Goal: Complete application form

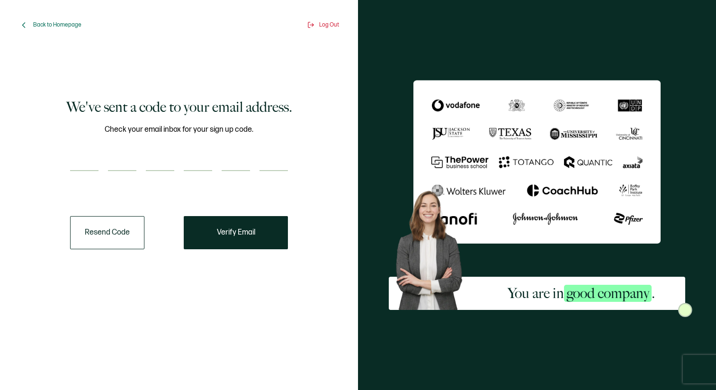
click at [86, 169] on input "number" at bounding box center [84, 161] width 28 height 19
type input "1"
type input "2"
type input "7"
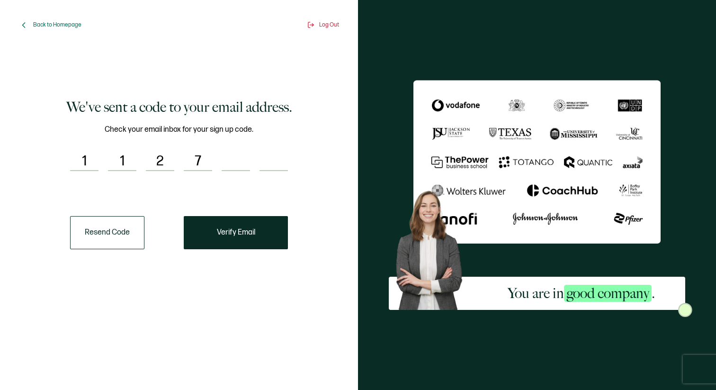
type input "1"
type input "9"
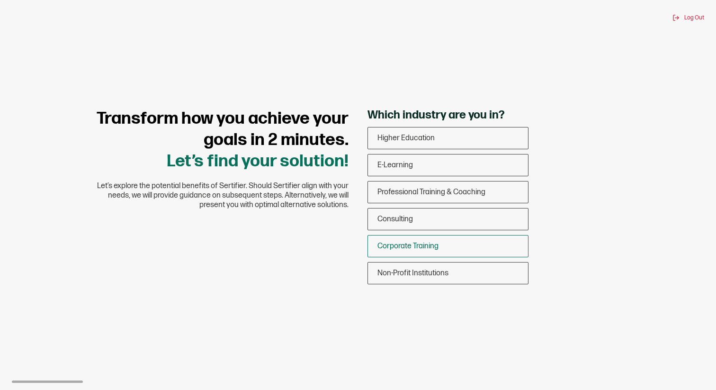
click at [424, 242] on span "Corporate Training" at bounding box center [407, 245] width 61 height 9
click at [0, 0] on input "Corporate Training" at bounding box center [0, 0] width 0 height 0
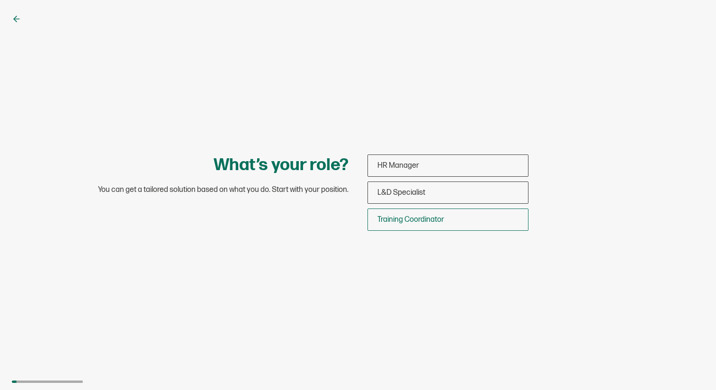
click at [387, 220] on span "Training Coordinator" at bounding box center [410, 219] width 67 height 9
click at [0, 0] on input "Training Coordinator" at bounding box center [0, 0] width 0 height 0
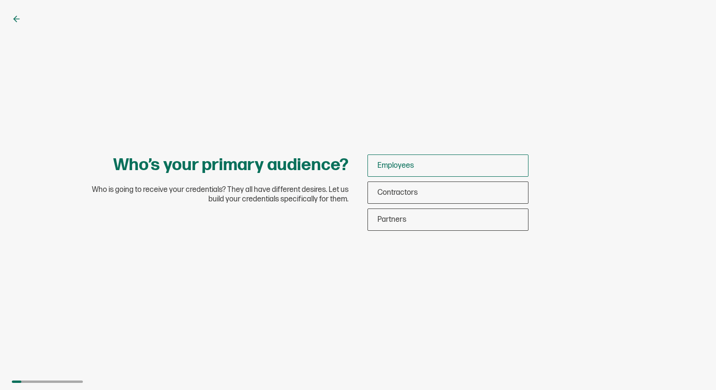
click at [403, 168] on span "Employees" at bounding box center [395, 165] width 36 height 9
click at [0, 0] on input "Employees" at bounding box center [0, 0] width 0 height 0
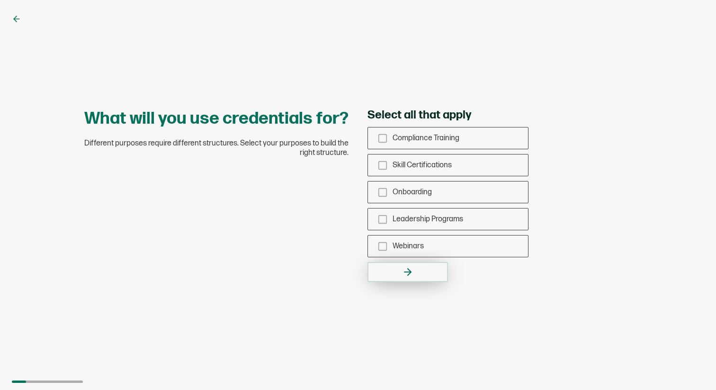
click at [402, 267] on icon "button" at bounding box center [407, 271] width 11 height 11
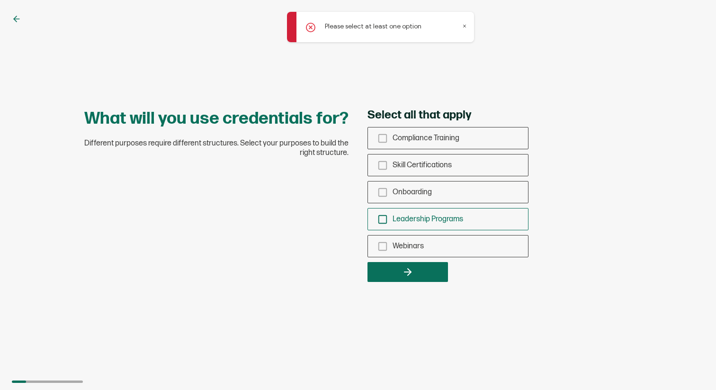
click at [384, 222] on icon "checkbox-group" at bounding box center [382, 219] width 10 height 10
click at [0, 0] on input "Leadership Programs" at bounding box center [0, 0] width 0 height 0
click at [409, 285] on div "What will you use credentials for? Different purposes require different structu…" at bounding box center [358, 195] width 716 height 390
click at [411, 276] on icon "button" at bounding box center [407, 271] width 11 height 11
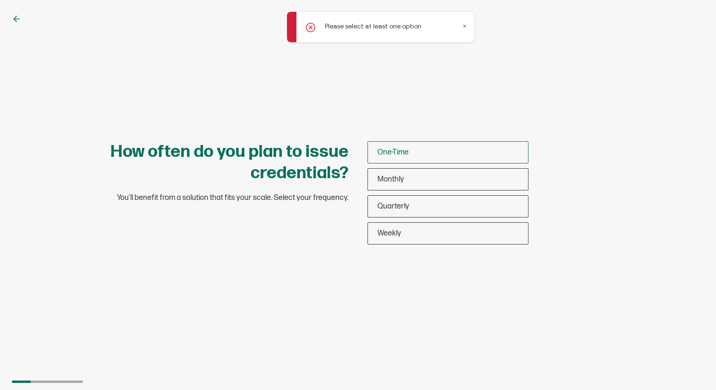
click at [404, 150] on span "One-Time" at bounding box center [392, 152] width 31 height 9
click at [0, 0] on input "One-Time" at bounding box center [0, 0] width 0 height 0
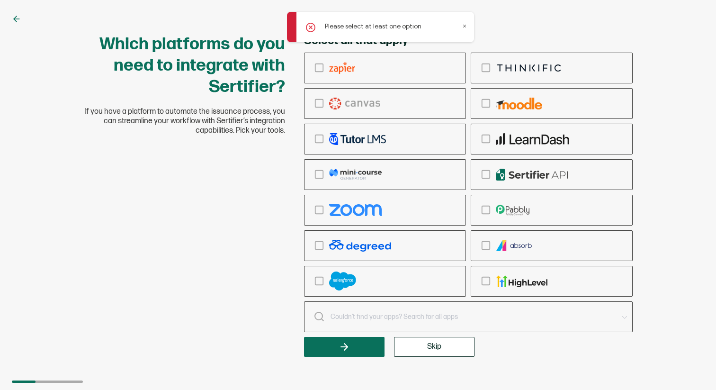
click at [419, 347] on button "Skip" at bounding box center [434, 347] width 80 height 20
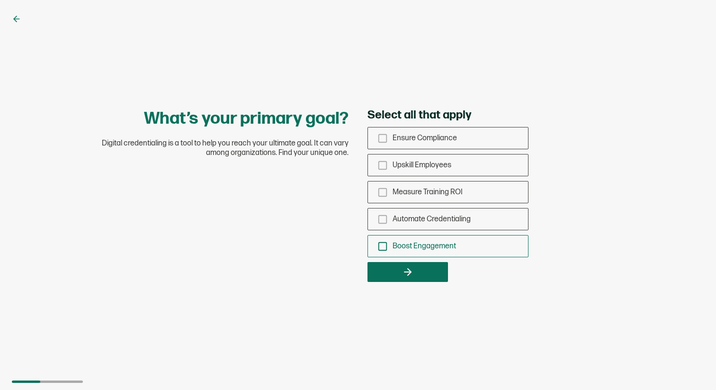
click at [381, 246] on icon "checkbox-group" at bounding box center [382, 246] width 10 height 10
click at [0, 0] on input "Boost Engagement" at bounding box center [0, 0] width 0 height 0
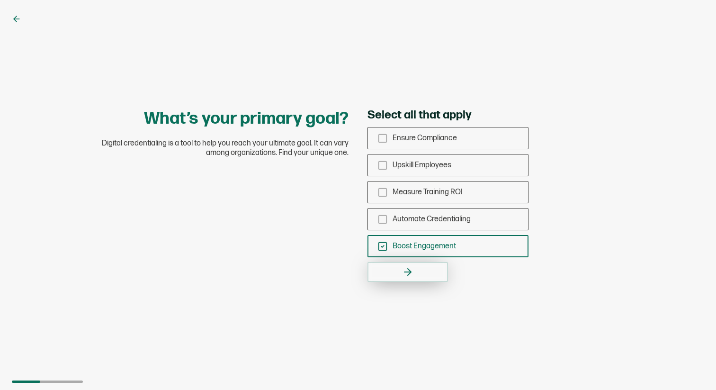
click at [410, 271] on icon "button" at bounding box center [409, 271] width 3 height 7
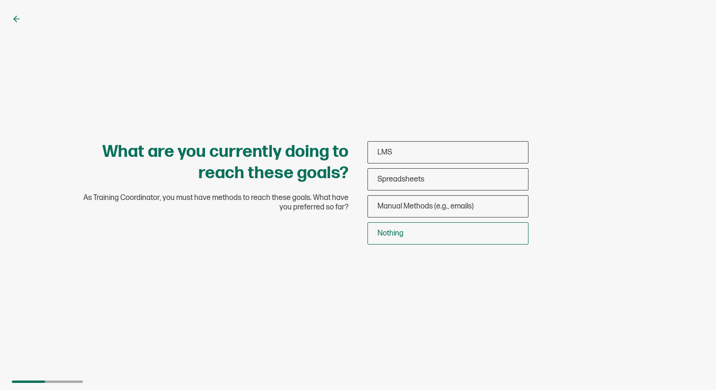
click at [390, 236] on span "Nothing" at bounding box center [390, 233] width 26 height 9
click at [0, 0] on input "Nothing" at bounding box center [0, 0] width 0 height 0
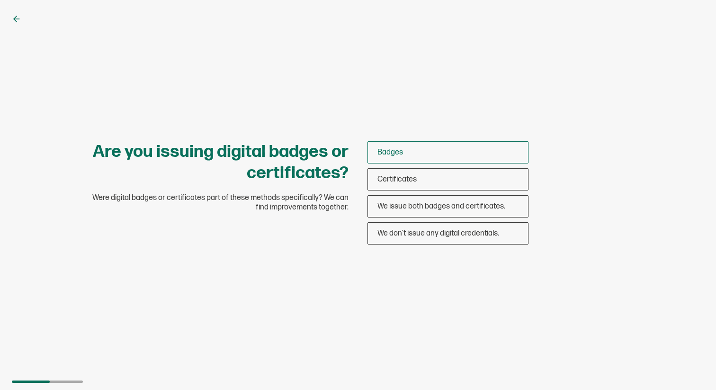
click at [412, 155] on div "Badges" at bounding box center [448, 152] width 160 height 22
click at [0, 0] on input "Badges" at bounding box center [0, 0] width 0 height 0
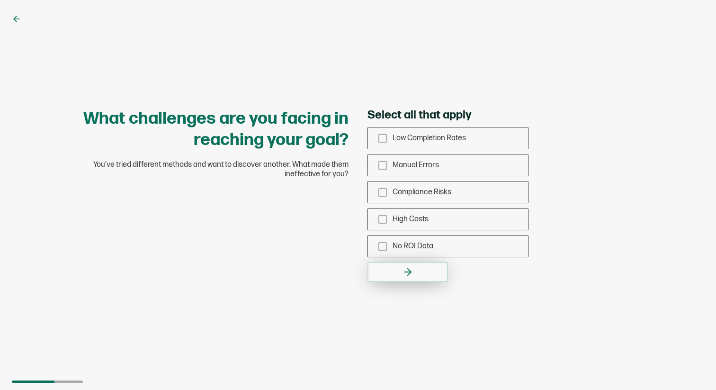
click at [399, 271] on button "button" at bounding box center [407, 272] width 80 height 20
click at [385, 168] on icon "checkbox-group" at bounding box center [382, 165] width 10 height 10
click at [0, 0] on input "Manual Errors" at bounding box center [0, 0] width 0 height 0
click at [404, 276] on icon "button" at bounding box center [407, 271] width 11 height 11
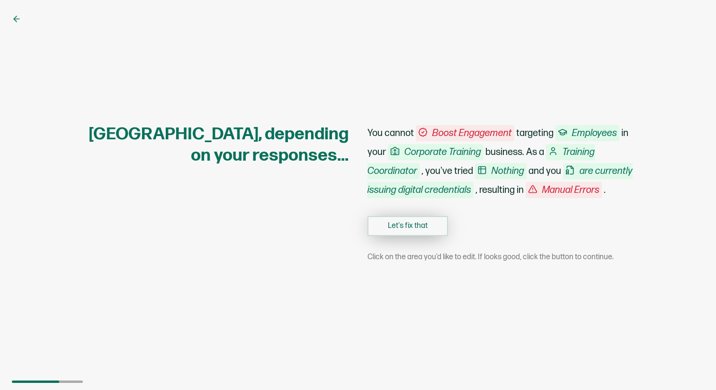
click at [401, 236] on button "Let's fix that" at bounding box center [407, 226] width 80 height 20
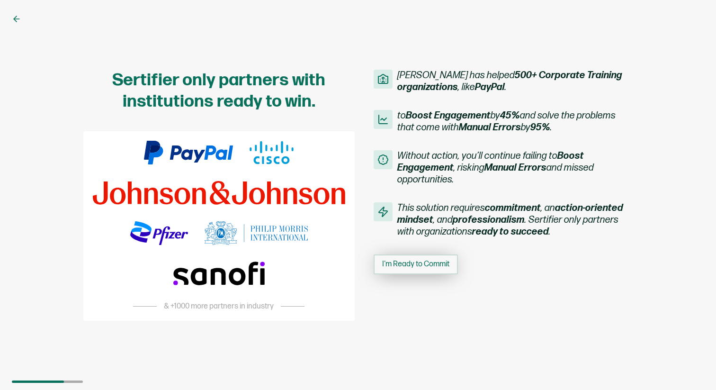
click at [422, 265] on span "I'm Ready to Commit" at bounding box center [415, 264] width 67 height 8
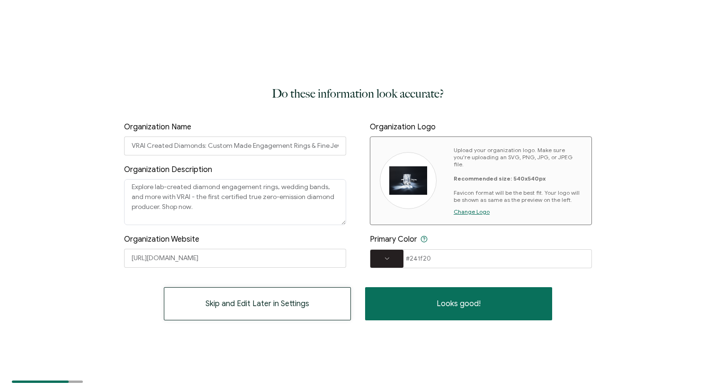
click at [231, 301] on span "Skip and Edit Later in Settings" at bounding box center [257, 304] width 104 height 8
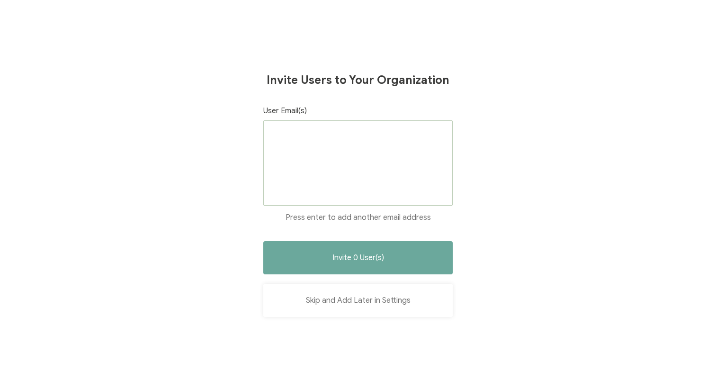
click at [334, 301] on button "Skip and Add Later in Settings" at bounding box center [357, 300] width 189 height 33
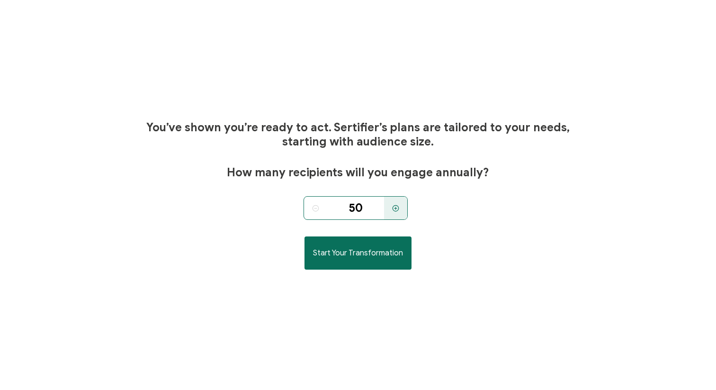
drag, startPoint x: 372, startPoint y: 209, endPoint x: 304, endPoint y: 206, distance: 67.8
click at [304, 206] on div "50" at bounding box center [355, 208] width 104 height 24
type input "50"
drag, startPoint x: 481, startPoint y: 226, endPoint x: 415, endPoint y: 237, distance: 67.2
click at [481, 226] on div "You’ve shown you’re ready to act. Sertifier’s plans are tailored to your needs,…" at bounding box center [357, 195] width 429 height 390
